Goal: Find specific fact: Find specific fact

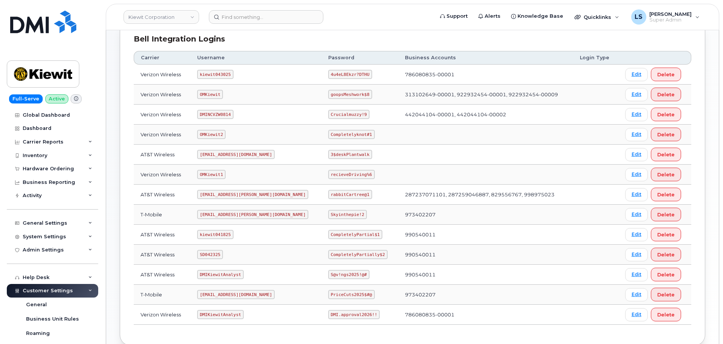
scroll to position [76, 0]
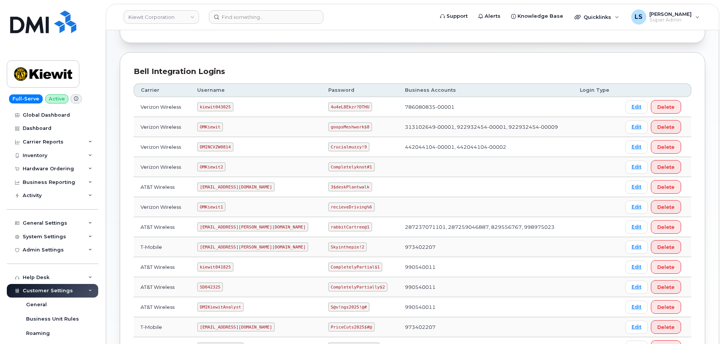
click at [328, 108] on code "4u4eL8Ekzr?DTHU" at bounding box center [350, 106] width 44 height 9
copy code "4u4eL8Ekzr?DTHU"
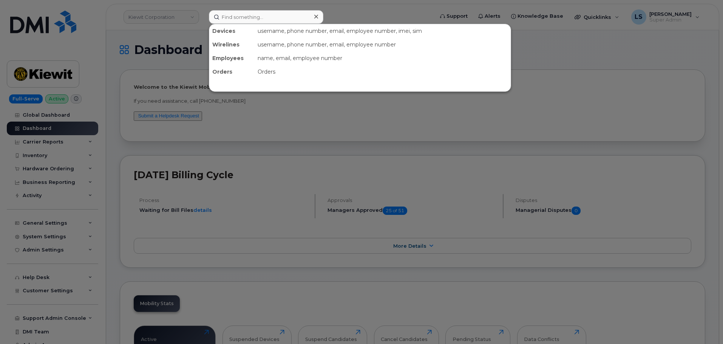
click at [247, 11] on input at bounding box center [266, 17] width 114 height 14
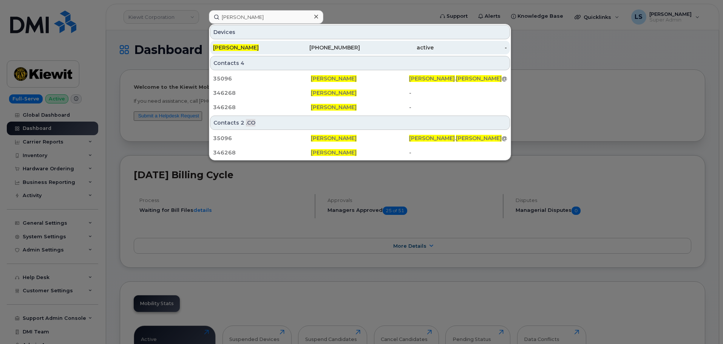
type input "brian reinhart"
click at [254, 43] on div "Brian Reinhart" at bounding box center [250, 48] width 74 height 14
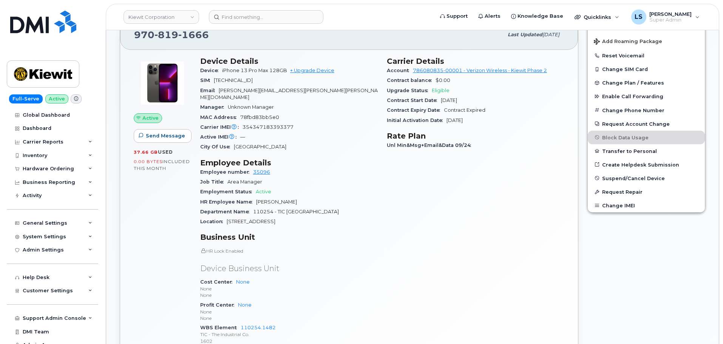
scroll to position [189, 0]
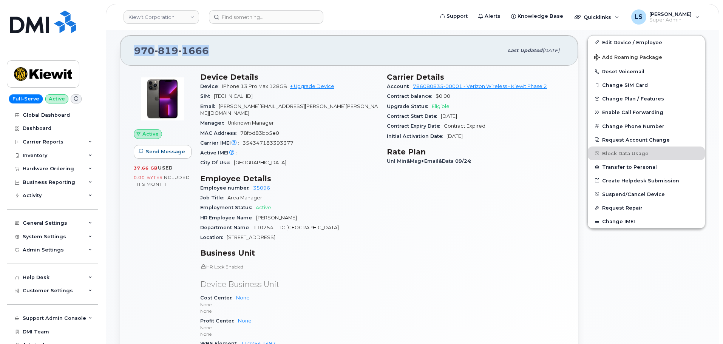
drag, startPoint x: 213, startPoint y: 47, endPoint x: 131, endPoint y: 49, distance: 82.4
click at [131, 49] on div "970 819 1666 Last updated Oct 07, 2025" at bounding box center [349, 51] width 458 height 30
copy span "970 819 1666"
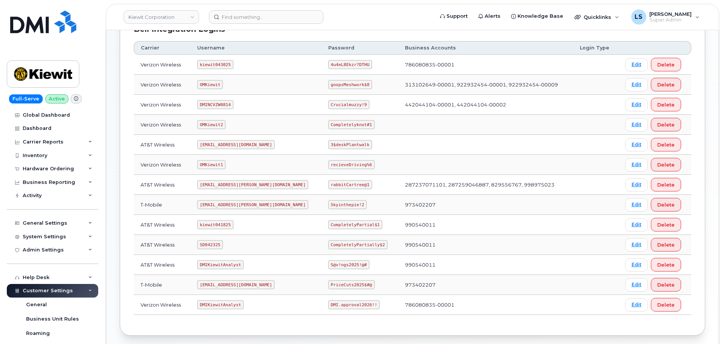
scroll to position [153, 0]
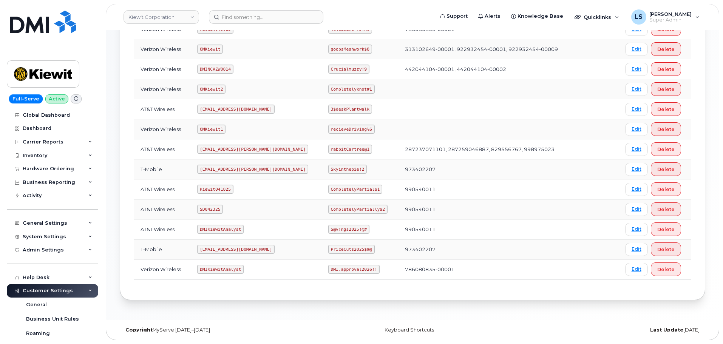
click at [333, 209] on code "CompletelyPartially$2" at bounding box center [357, 209] width 59 height 9
copy code "CompletelyPartially$2"
